Goal: Book appointment/travel/reservation

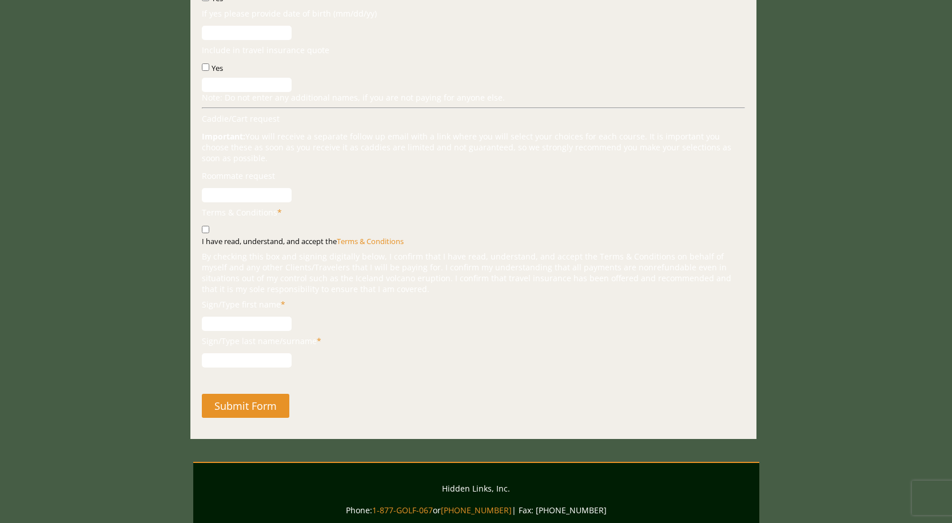
scroll to position [1029, 0]
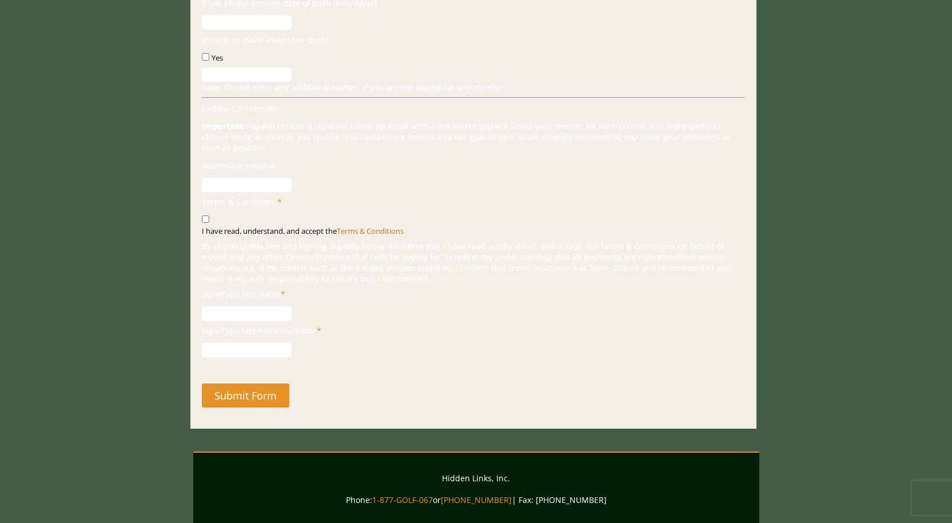
click at [382, 231] on link "Terms & Conditions" at bounding box center [370, 231] width 67 height 10
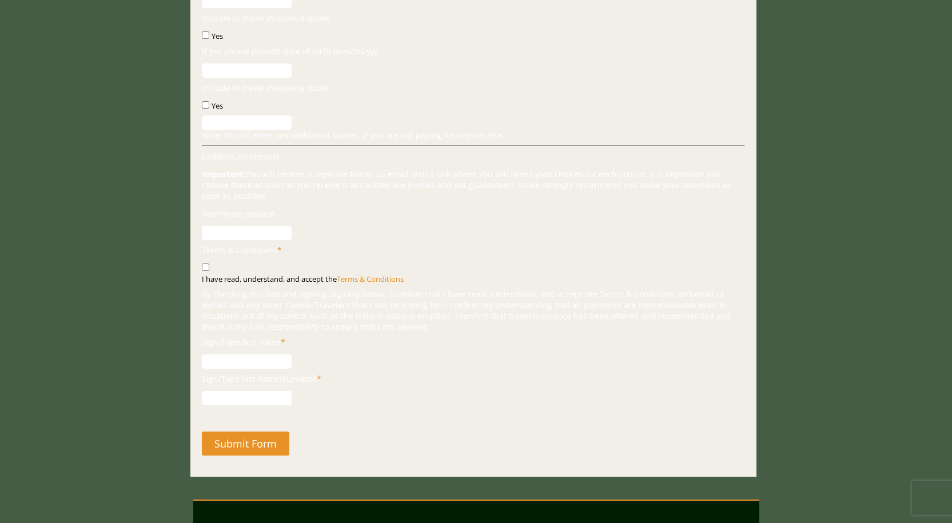
scroll to position [985, 0]
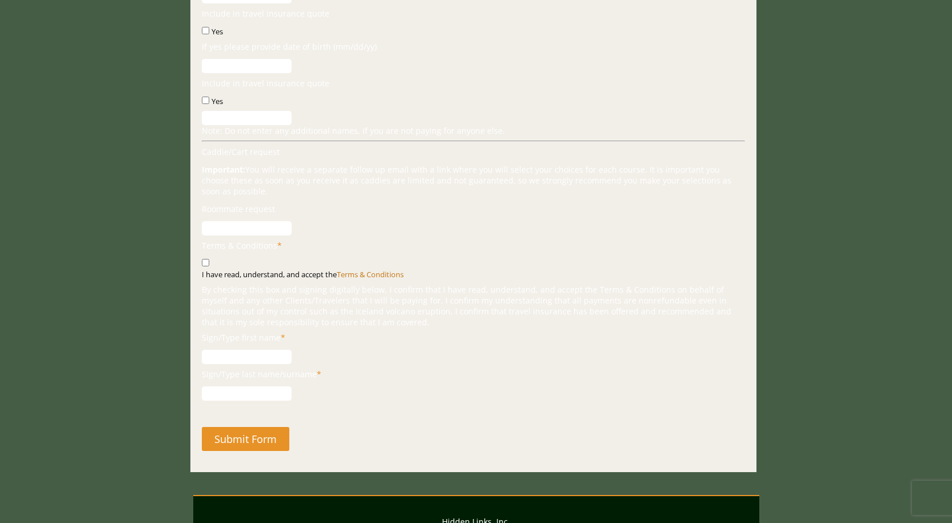
click at [375, 275] on link "Terms & Conditions" at bounding box center [370, 274] width 67 height 10
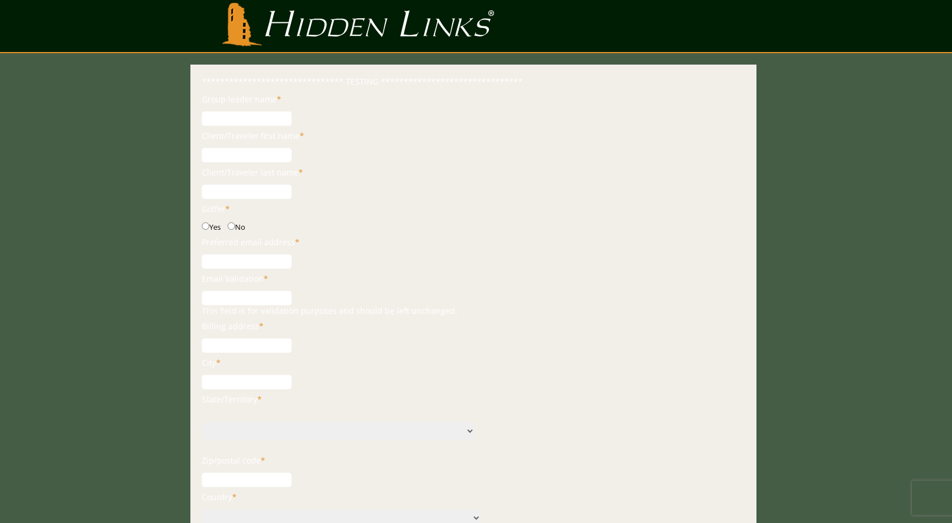
scroll to position [0, 0]
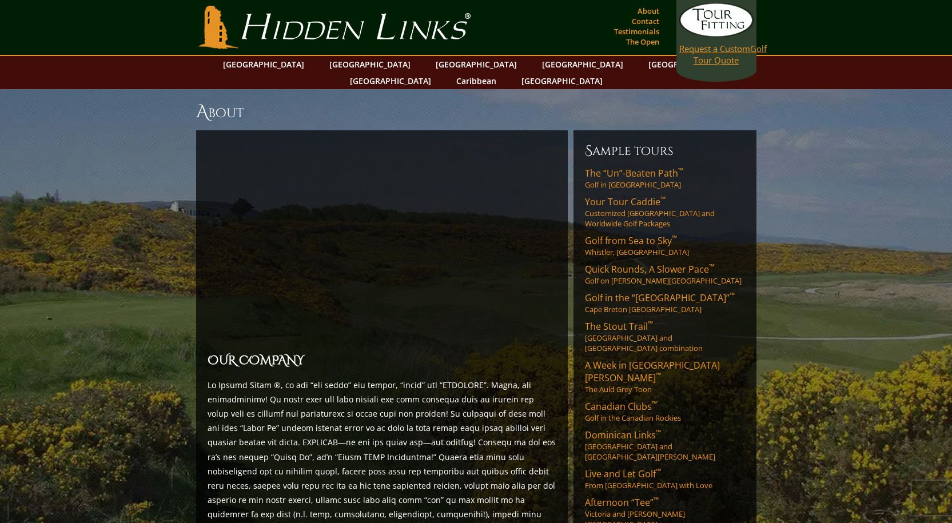
click at [711, 57] on link "Request a Custom Golf Tour Quote" at bounding box center [716, 34] width 74 height 63
